Goal: Task Accomplishment & Management: Manage account settings

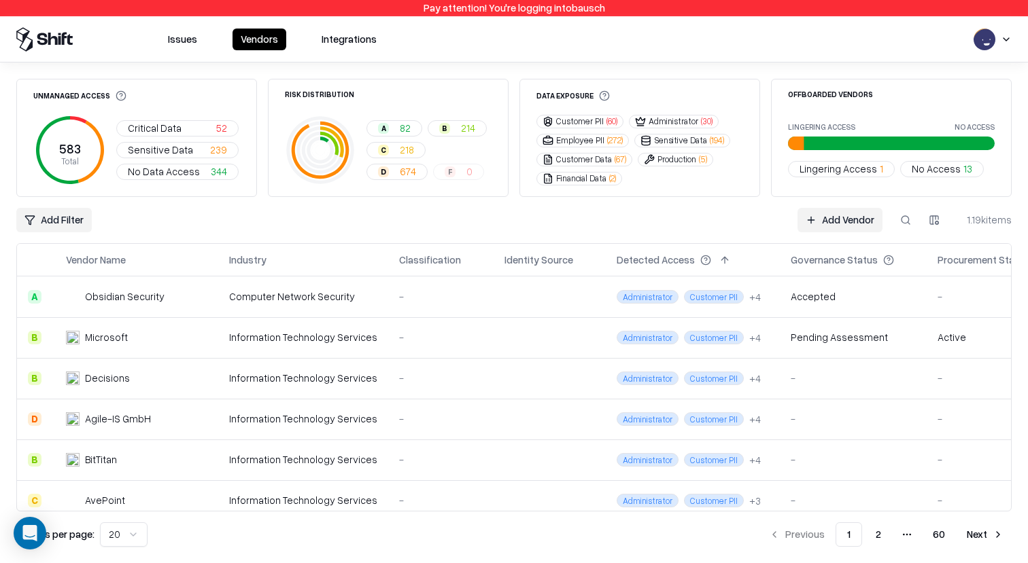
click at [990, 45] on html "Pay attention! You're logging into bausch Issues Vendors Integrations Unmanaged…" at bounding box center [514, 281] width 1028 height 563
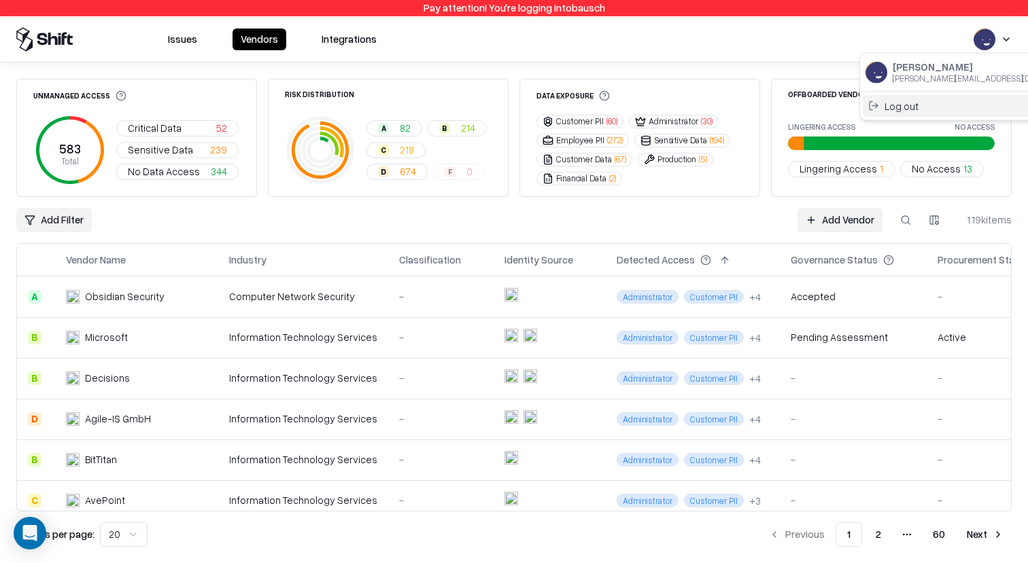
click at [954, 103] on div "Log out" at bounding box center [976, 105] width 226 height 22
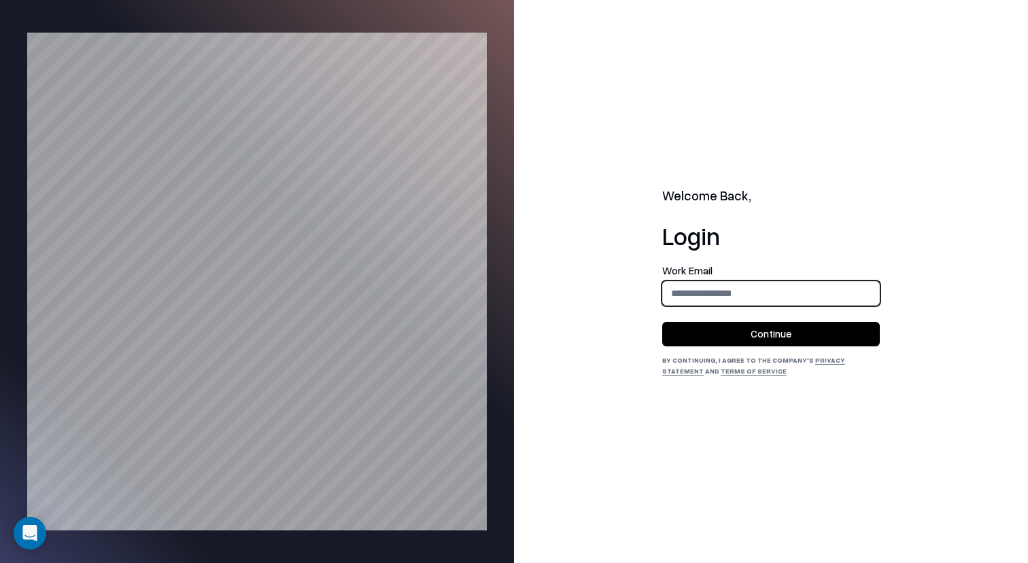
click at [733, 288] on input "email" at bounding box center [771, 293] width 216 height 25
type input "**********"
click at [748, 338] on button "Continue" at bounding box center [771, 334] width 218 height 24
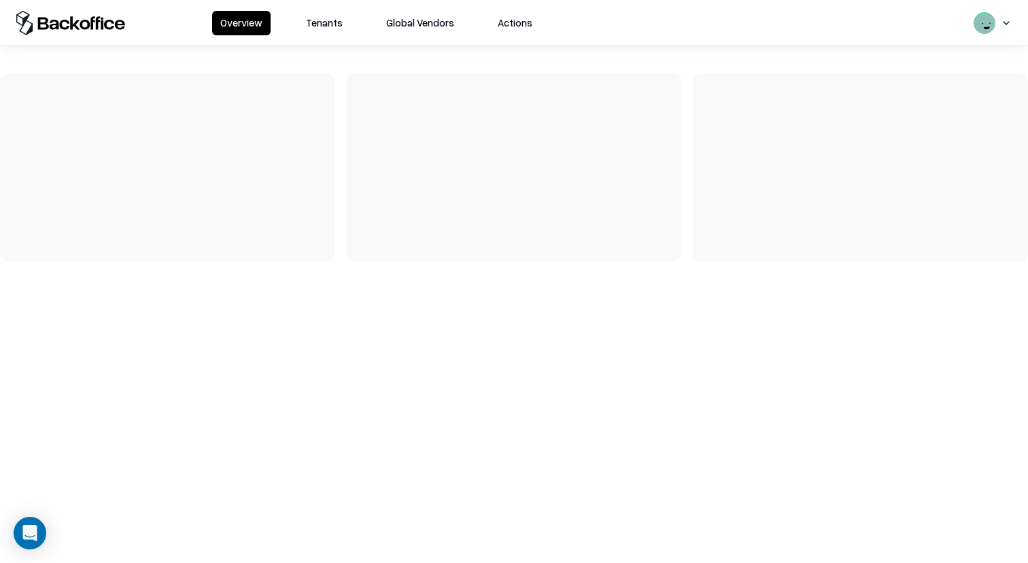
click at [335, 30] on button "Tenants" at bounding box center [324, 23] width 53 height 24
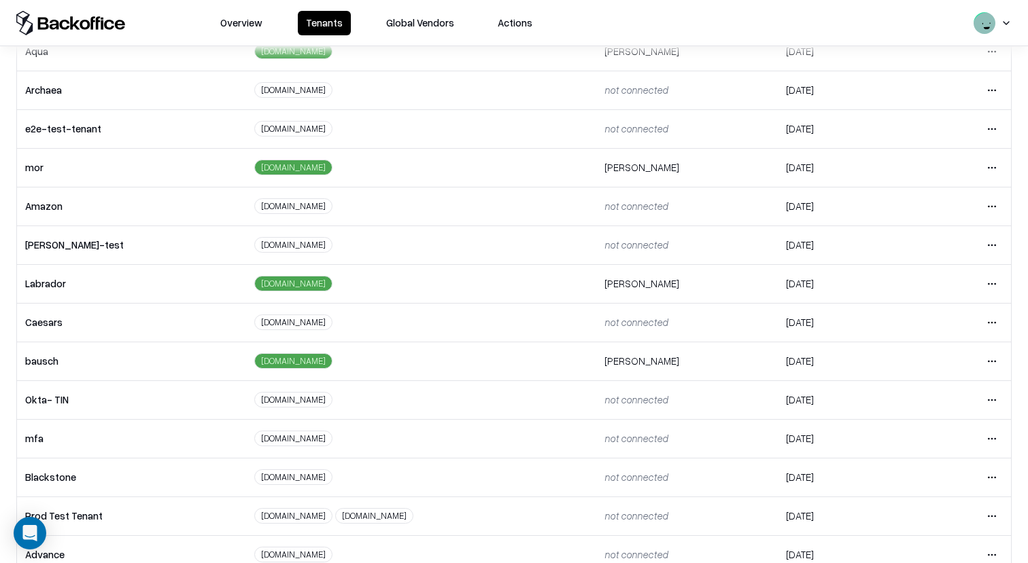
scroll to position [262, 0]
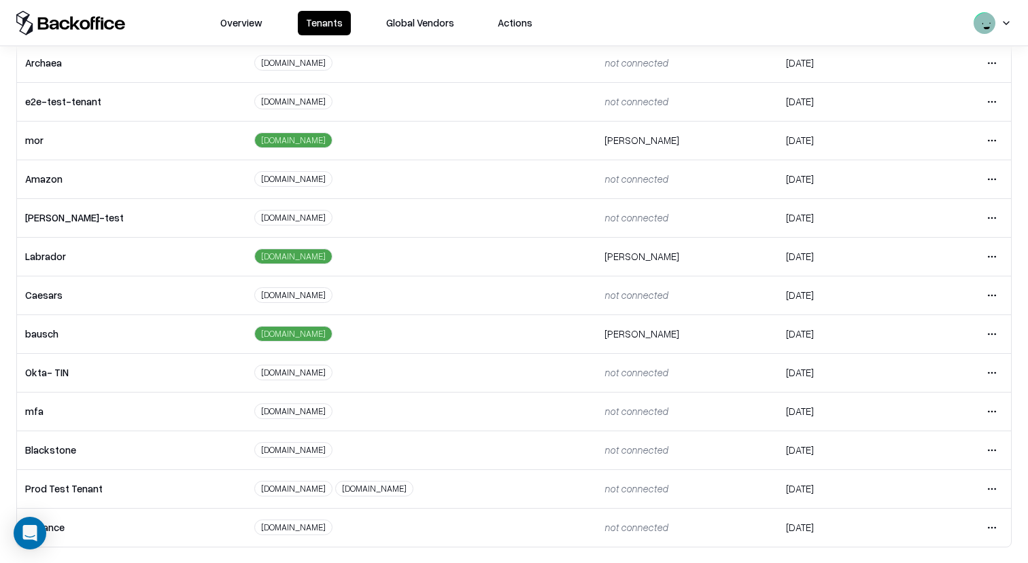
click at [992, 295] on html "Overview Tenants Global Vendors Actions Tenants Add Tenant Tenant name Domain A…" at bounding box center [514, 281] width 1028 height 563
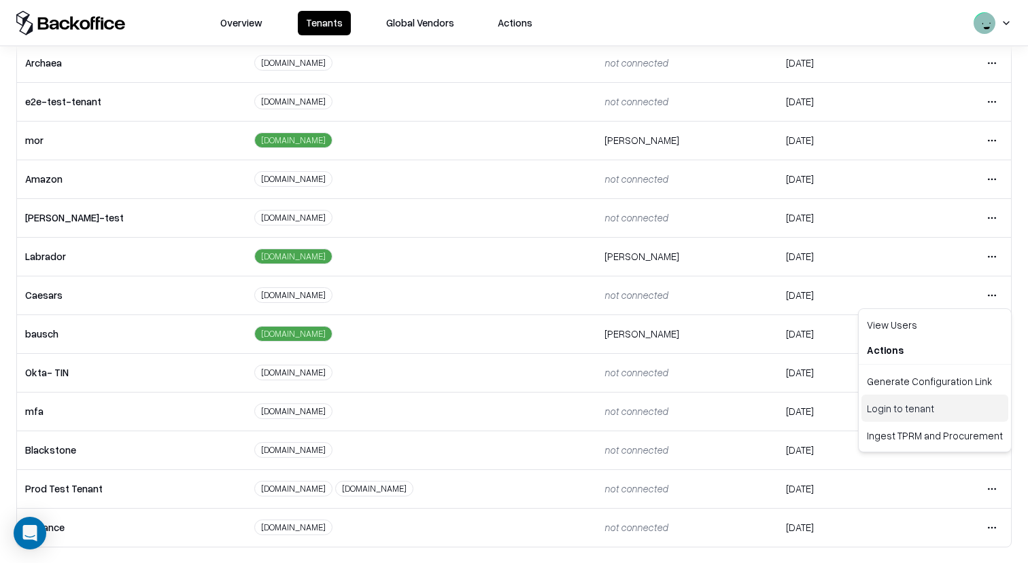
click at [933, 408] on div "Login to tenant" at bounding box center [934, 408] width 147 height 27
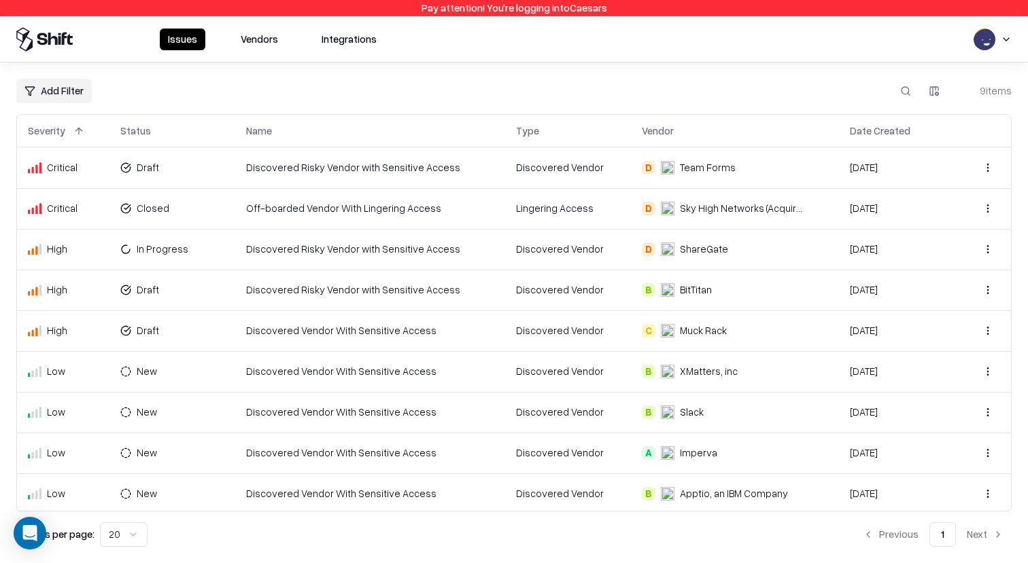
click at [281, 48] on button "Vendors" at bounding box center [259, 40] width 54 height 22
